Goal: Information Seeking & Learning: Learn about a topic

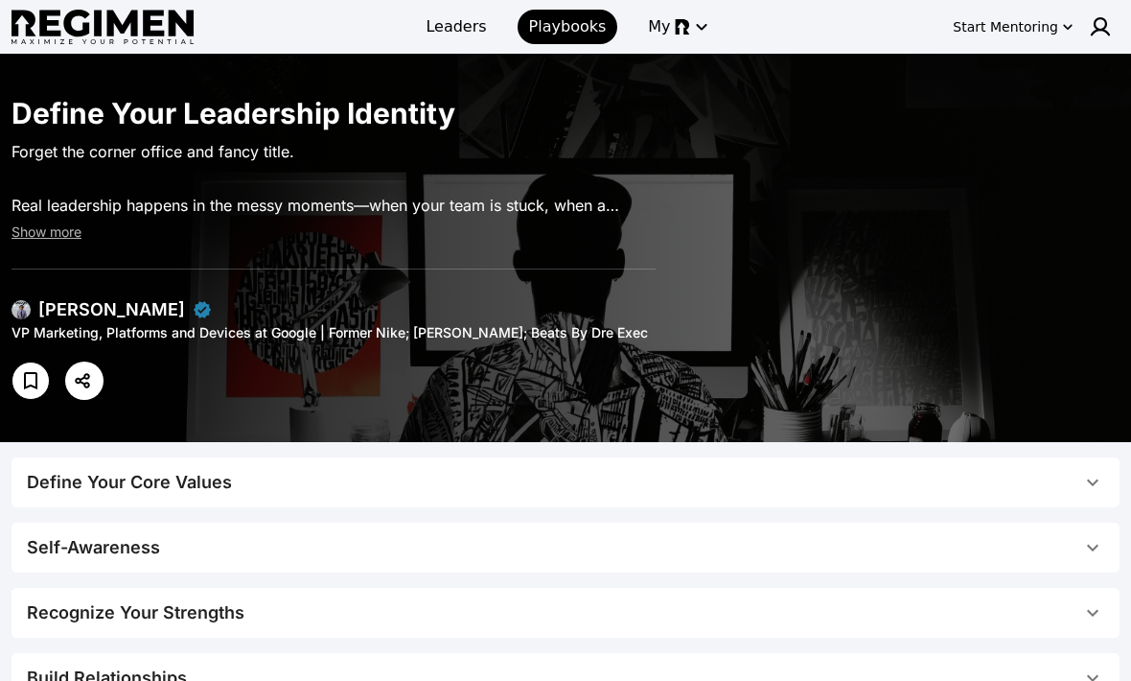
click at [1038, 32] on div "Start Mentoring" at bounding box center [1005, 26] width 105 height 19
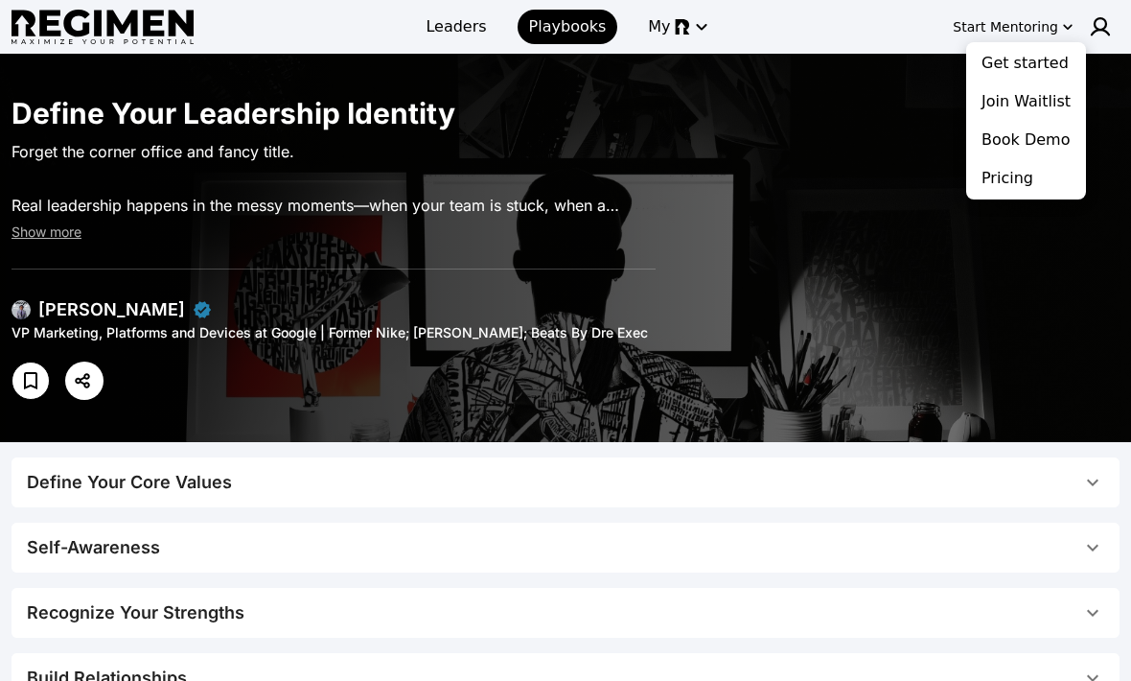
click at [1011, 183] on button "Pricing" at bounding box center [1026, 178] width 112 height 35
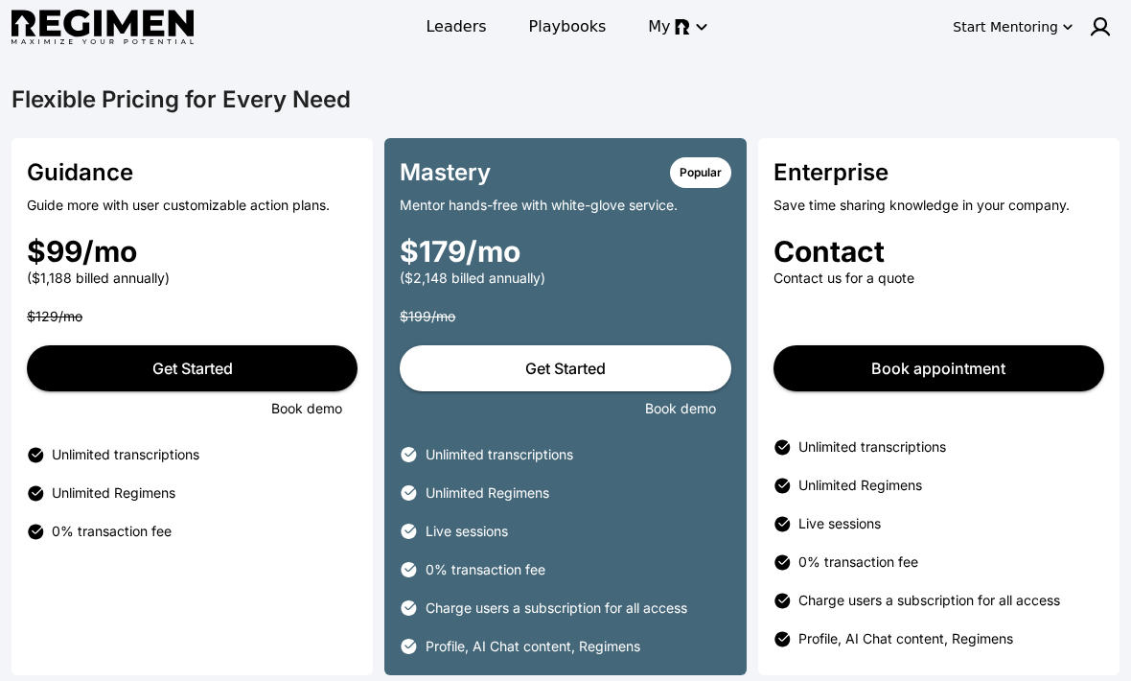
click at [464, 24] on span "Leaders" at bounding box center [456, 26] width 60 height 23
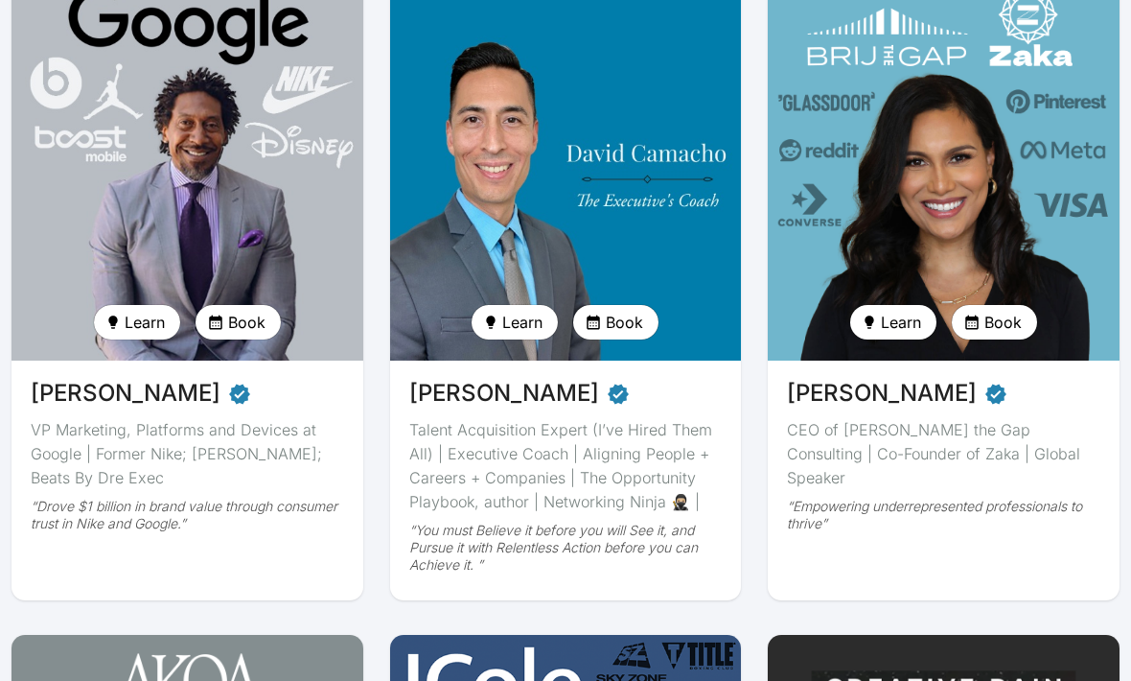
scroll to position [241, 0]
click at [115, 237] on img at bounding box center [188, 167] width 352 height 386
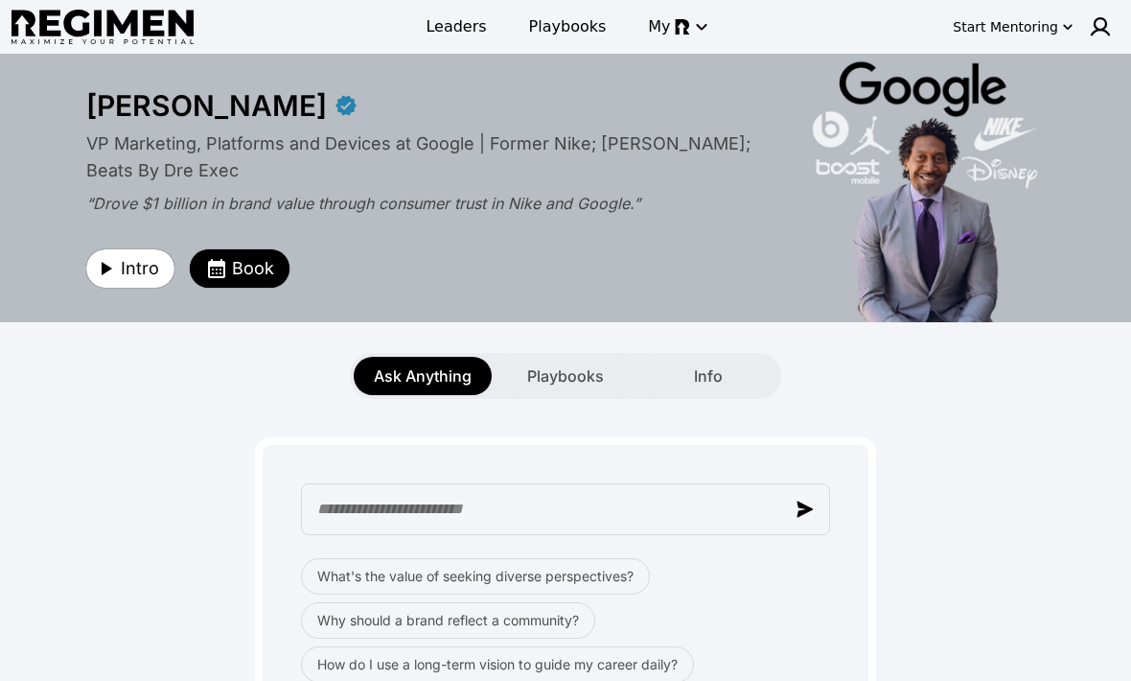
click at [704, 385] on span "Info" at bounding box center [708, 375] width 29 height 23
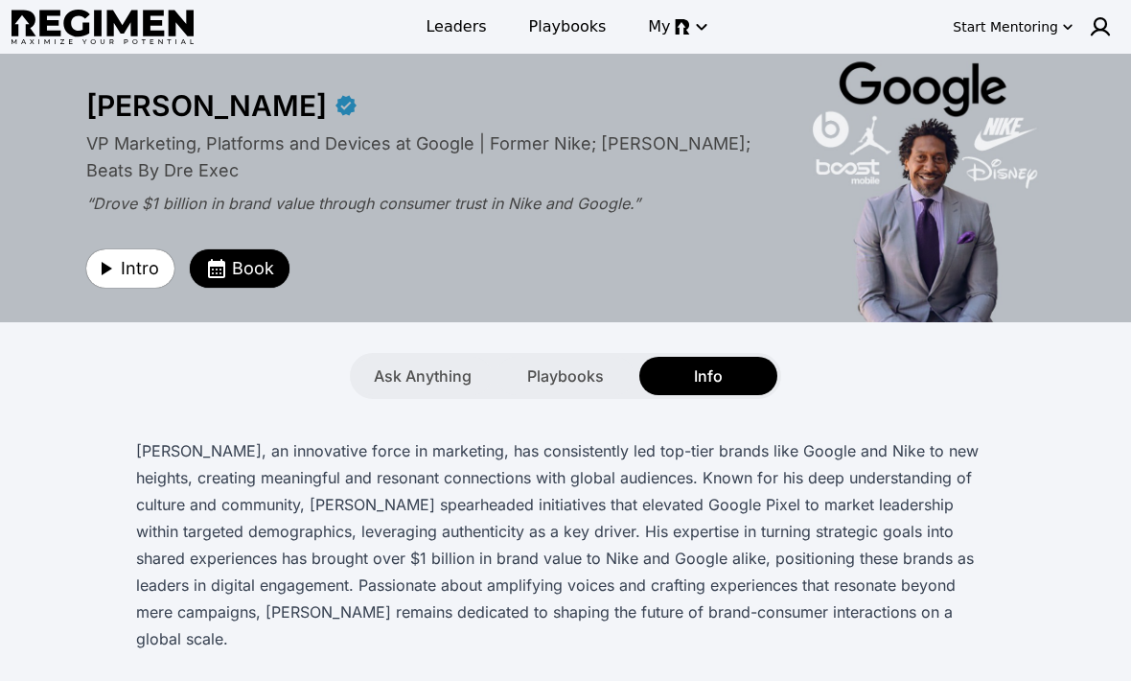
click at [566, 368] on span "Playbooks" at bounding box center [565, 375] width 77 height 23
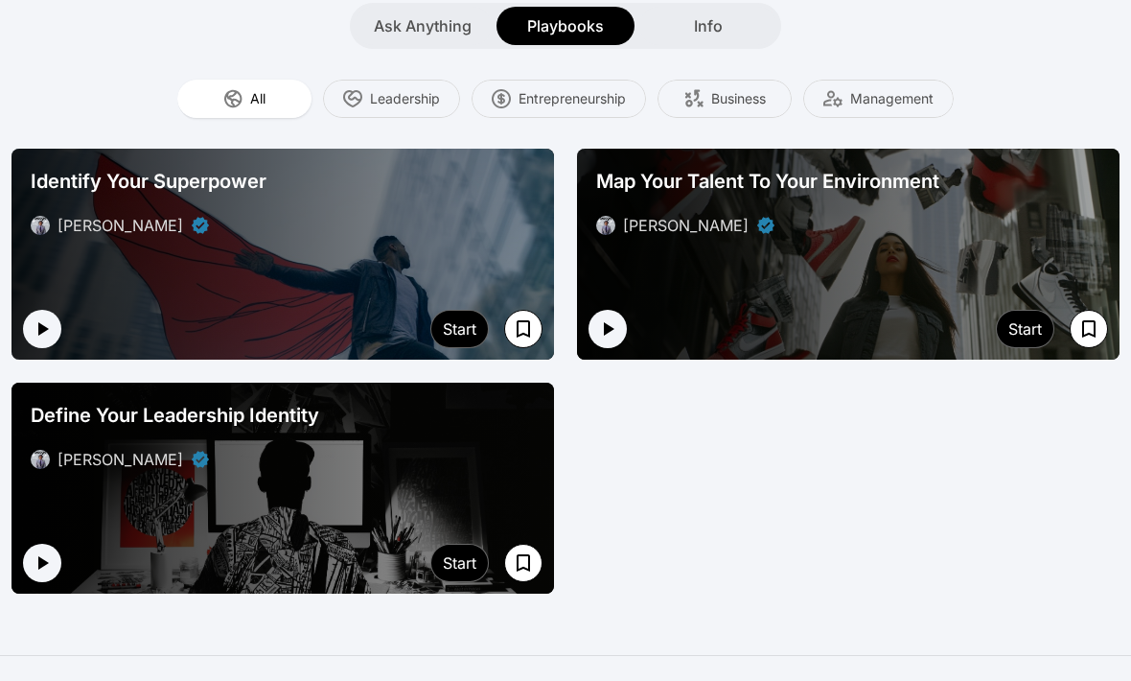
scroll to position [350, 0]
click at [215, 511] on div at bounding box center [283, 488] width 543 height 211
